Goal: Find specific page/section: Find specific page/section

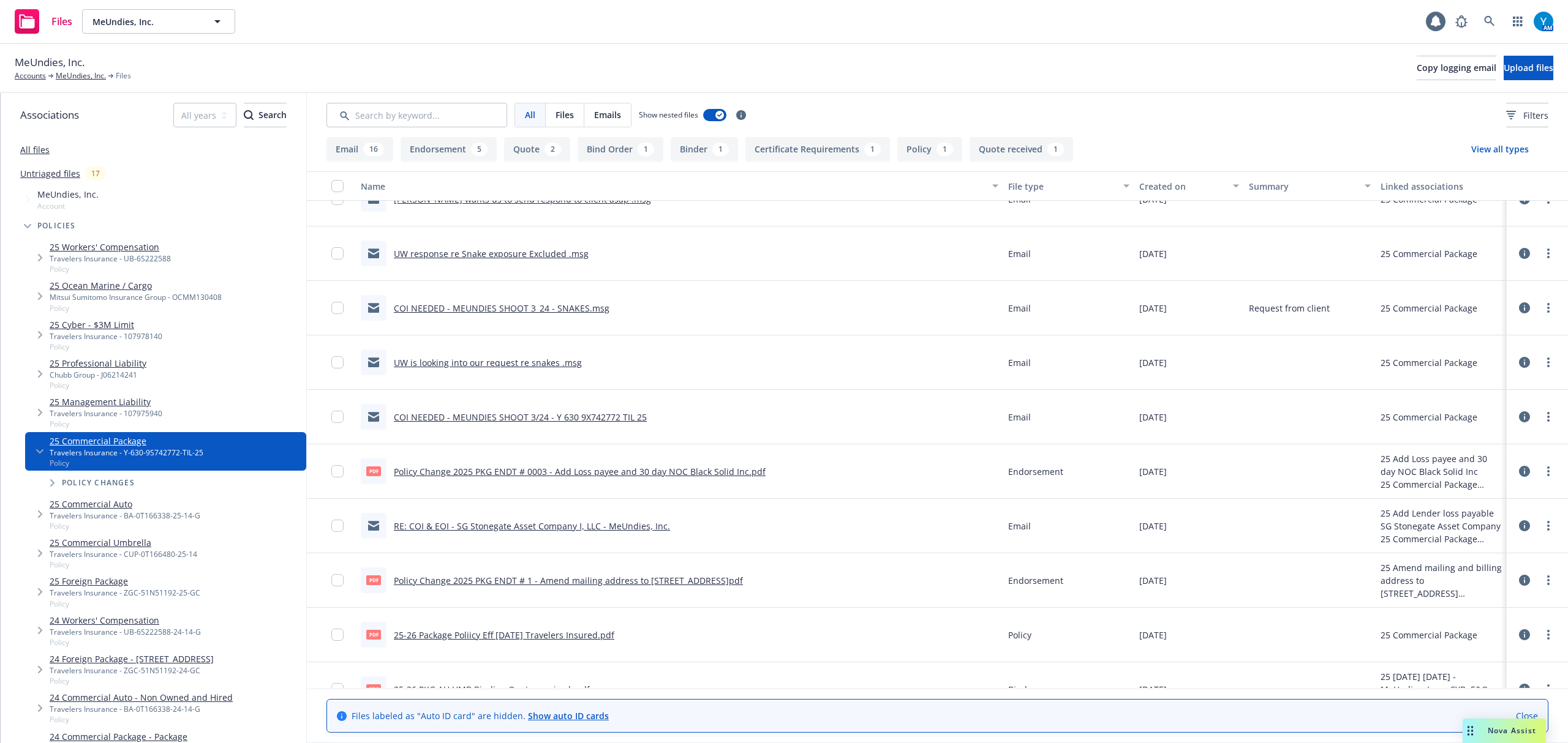
scroll to position [703, 0]
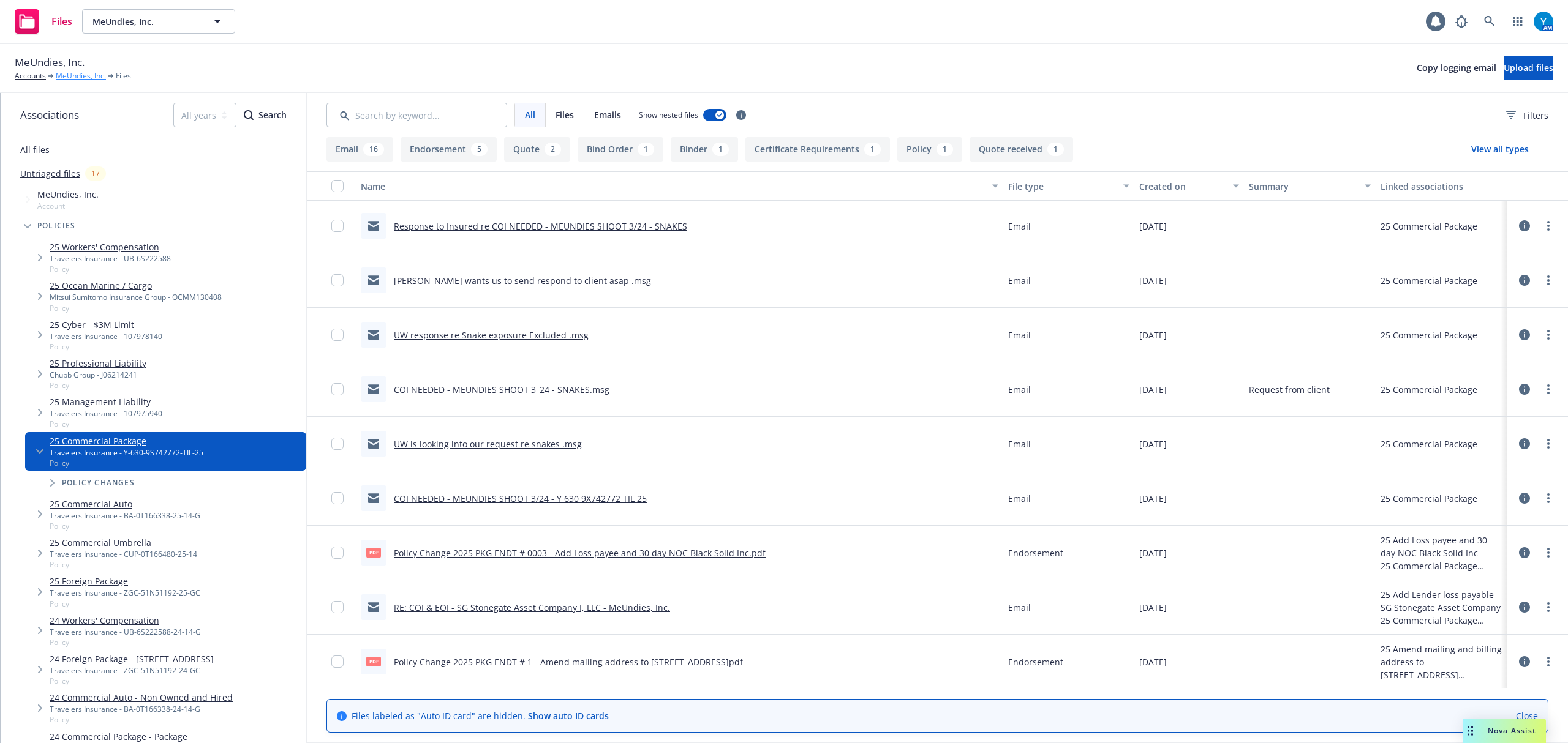
click at [91, 77] on link "MeUndies, Inc." at bounding box center [81, 76] width 50 height 11
